Goal: Navigation & Orientation: Go to known website

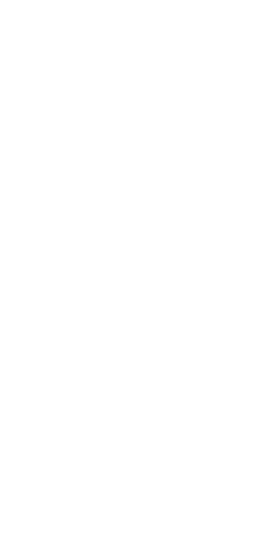
click at [166, 111] on body at bounding box center [129, 278] width 259 height 557
